Goal: Task Accomplishment & Management: Use online tool/utility

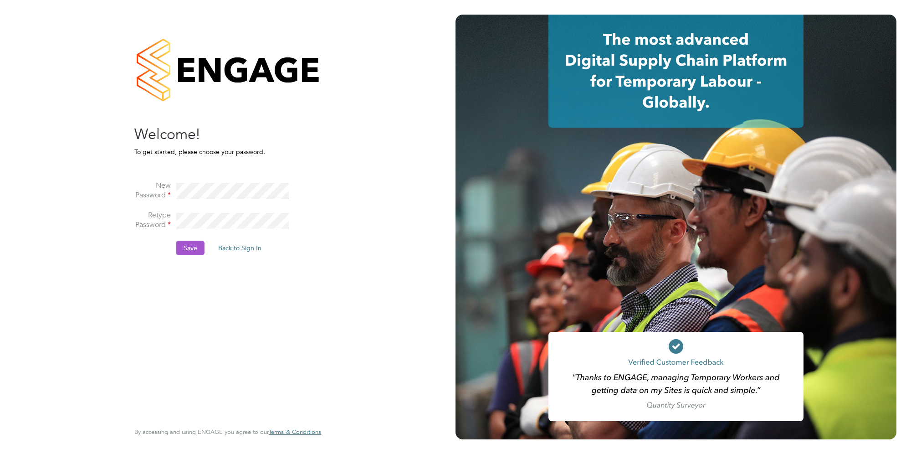
click at [190, 251] on button "Save" at bounding box center [190, 248] width 28 height 15
click at [149, 178] on button "Back to Sign In" at bounding box center [163, 178] width 58 height 15
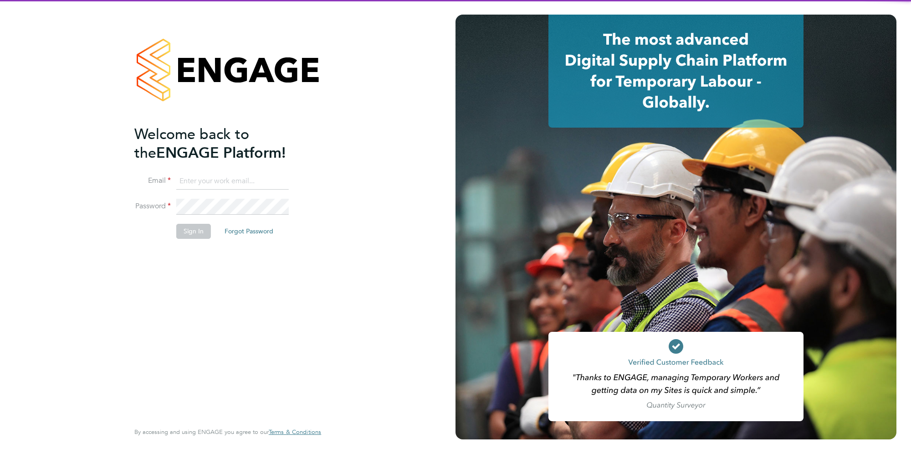
click at [235, 183] on input at bounding box center [232, 181] width 113 height 16
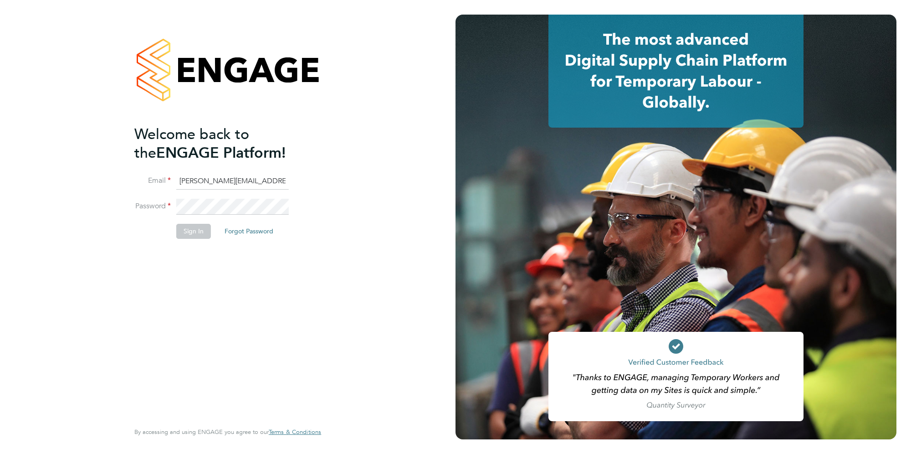
type input "[PERSON_NAME][EMAIL_ADDRESS][PERSON_NAME][DOMAIN_NAME]"
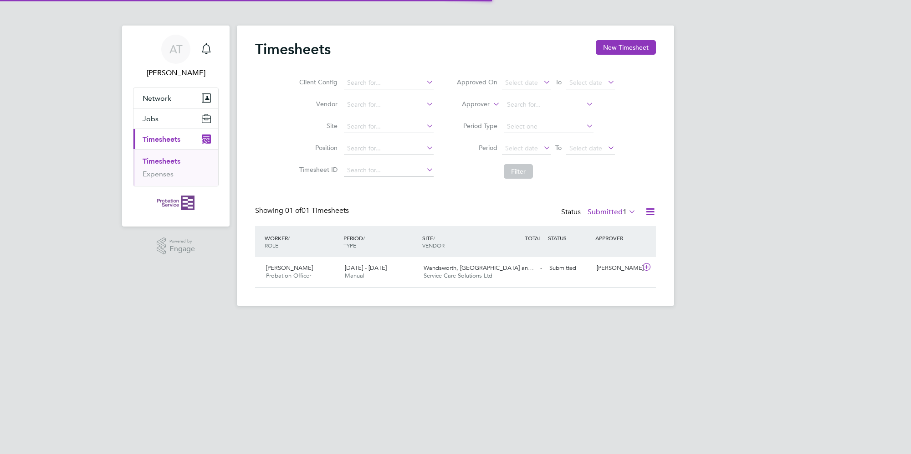
scroll to position [23, 79]
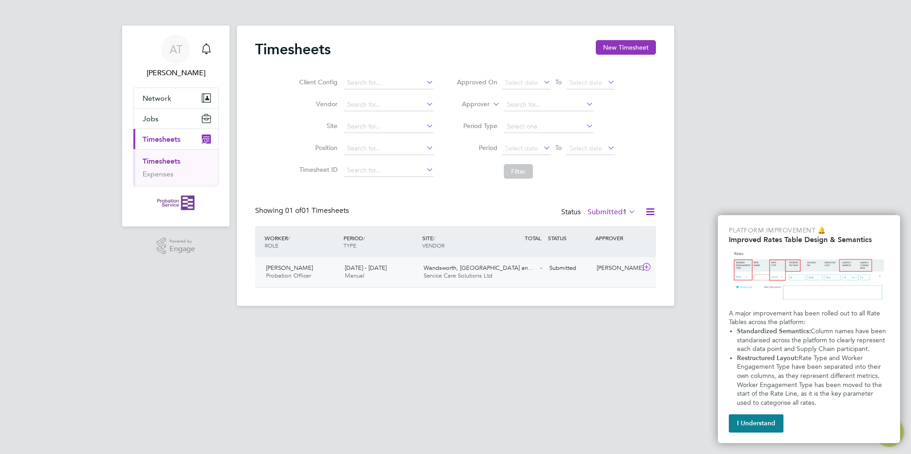
click at [434, 276] on span "Service Care Solutions Ltd" at bounding box center [458, 276] width 69 height 8
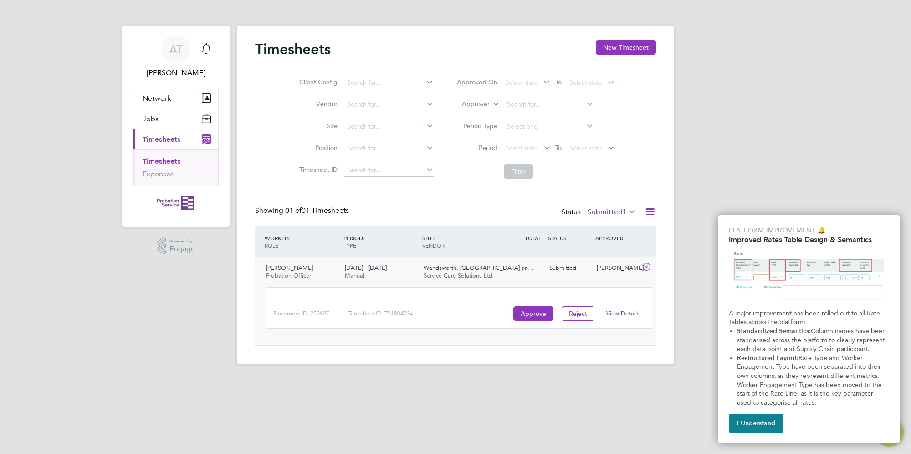
click at [477, 275] on span "Service Care Solutions Ltd" at bounding box center [458, 276] width 69 height 8
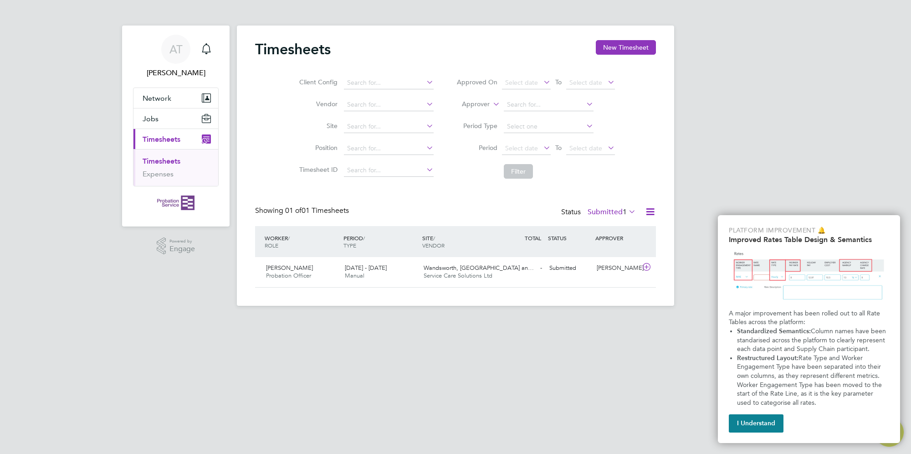
click at [477, 256] on div "WORKER / ROLE WORKER / PERIOD PERIOD / TYPE SITE / VENDOR TOTAL TOTAL / STATUS …" at bounding box center [455, 241] width 401 height 31
click at [473, 267] on span "Wandsworth, Merton an…" at bounding box center [479, 268] width 110 height 8
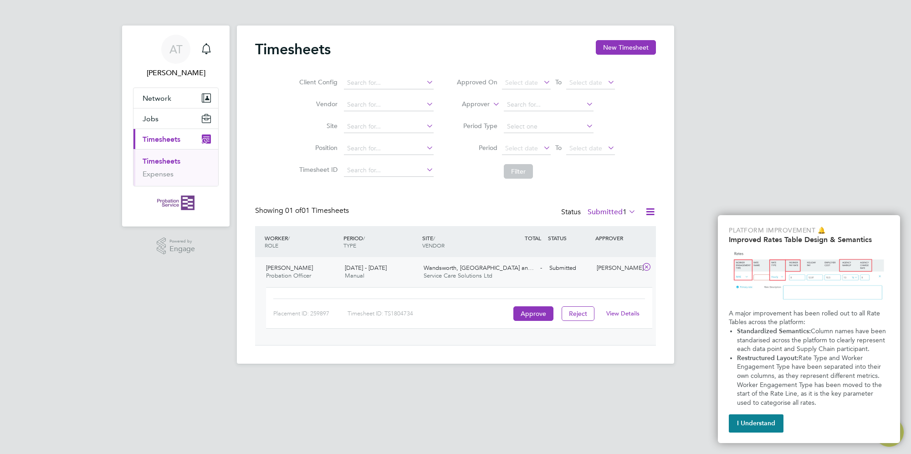
click at [611, 311] on link "View Details" at bounding box center [623, 313] width 33 height 8
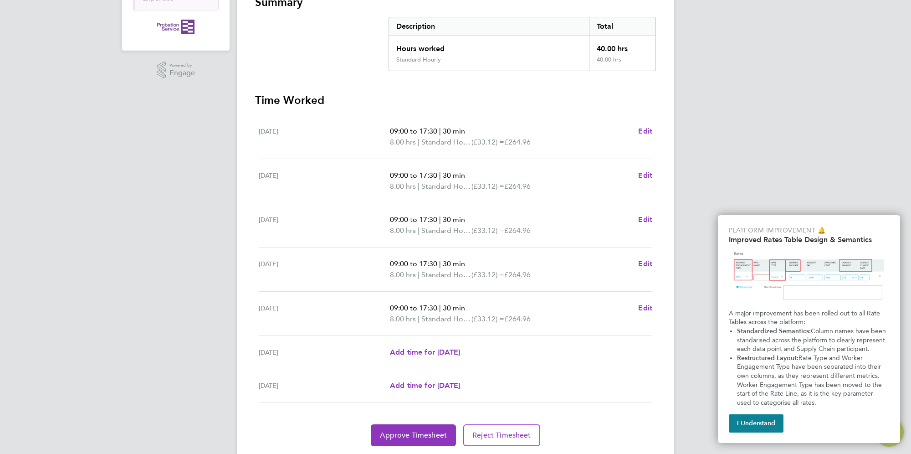
scroll to position [203, 0]
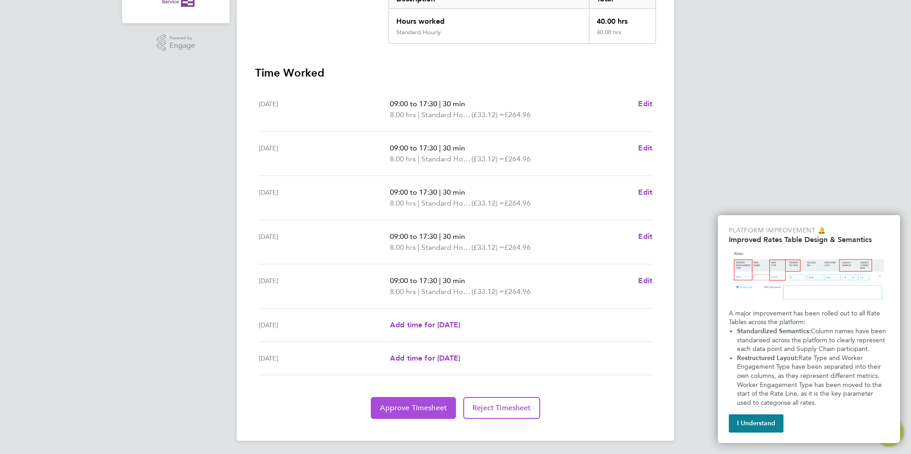
click at [437, 408] on span "Approve Timesheet" at bounding box center [413, 407] width 67 height 9
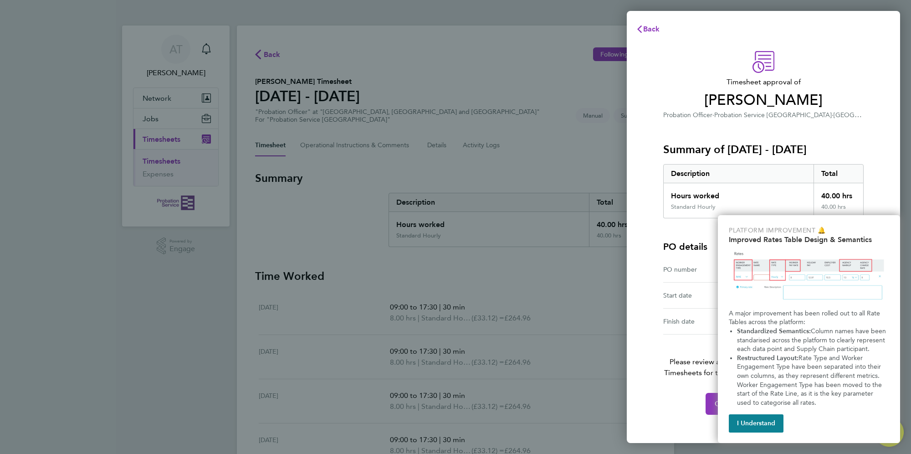
click at [834, 57] on div "Timesheet approval of Sylvia Williams Probation Officer · Probation Service Lon…" at bounding box center [763, 85] width 201 height 69
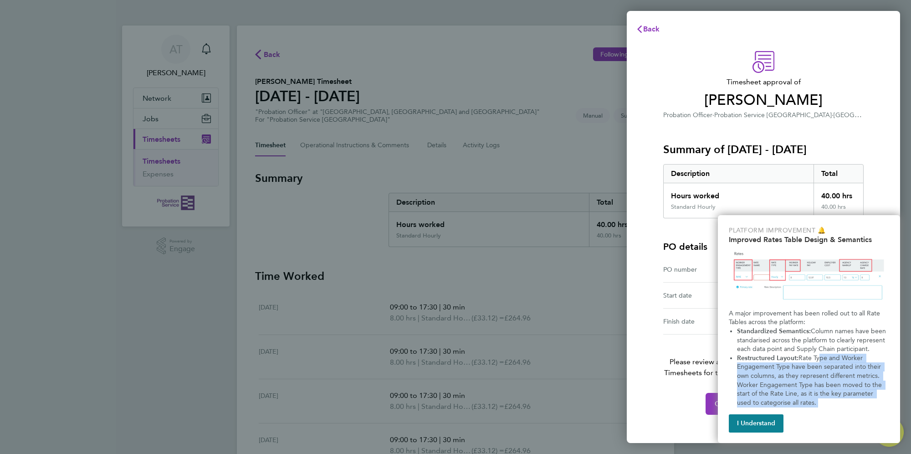
drag, startPoint x: 789, startPoint y: 405, endPoint x: 785, endPoint y: 410, distance: 6.5
click at [785, 410] on div "Platform Improvement 🔔 Improved Rates Table Design & Semantics A major improvem…" at bounding box center [809, 329] width 182 height 228
drag, startPoint x: 785, startPoint y: 410, endPoint x: 746, endPoint y: 429, distance: 44.0
click at [746, 429] on button "I Understand" at bounding box center [756, 423] width 55 height 18
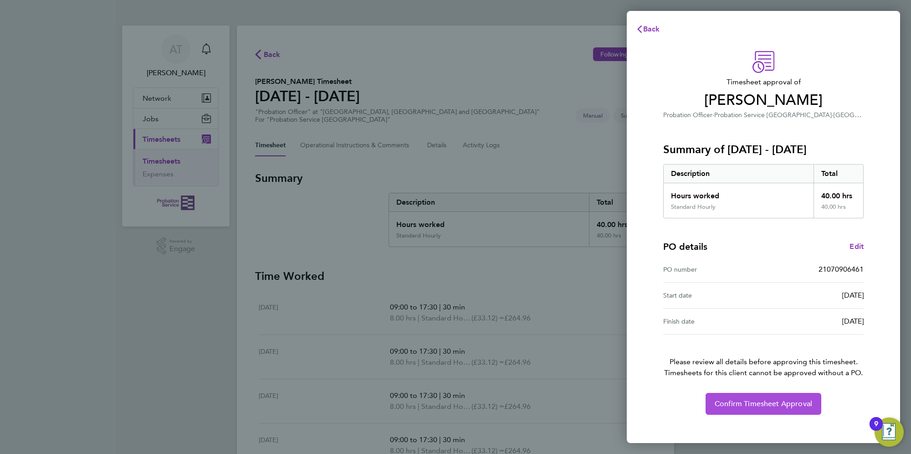
click at [747, 403] on span "Confirm Timesheet Approval" at bounding box center [764, 403] width 98 height 9
